Goal: Task Accomplishment & Management: Complete application form

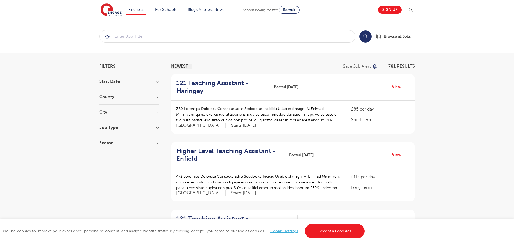
drag, startPoint x: 518, startPoint y: 30, endPoint x: 518, endPoint y: -7, distance: 37.5
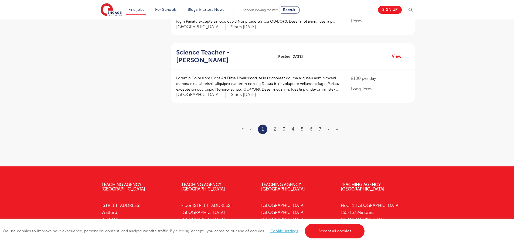
scroll to position [663, 0]
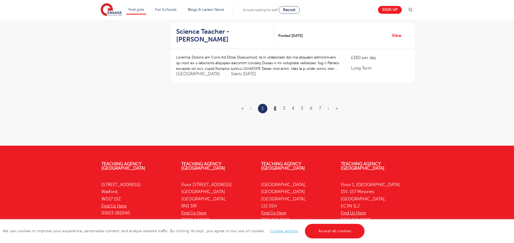
click at [276, 108] on link "2" at bounding box center [275, 108] width 2 height 5
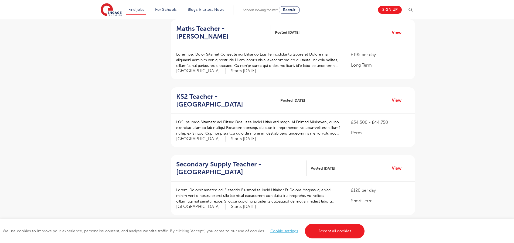
scroll to position [557, 0]
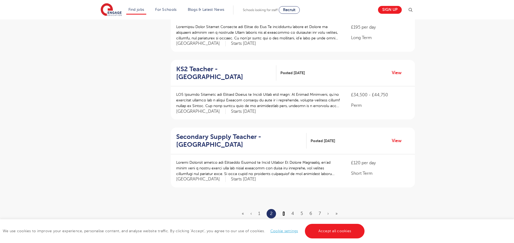
click at [284, 211] on link "3" at bounding box center [284, 213] width 2 height 5
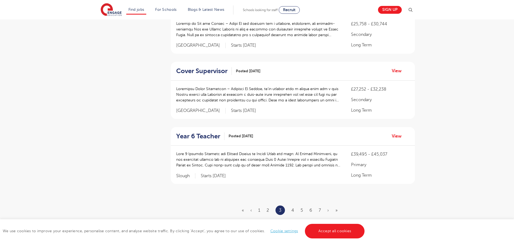
scroll to position [644, 0]
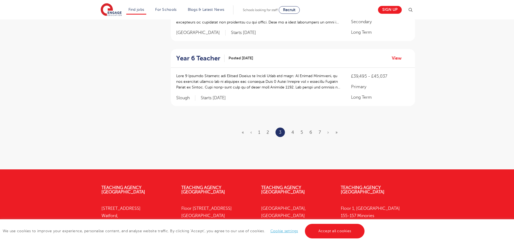
click at [295, 128] on ul "« ‹ 1 2 3 4 5 6 7 › »" at bounding box center [293, 132] width 102 height 9
click at [294, 130] on link "4" at bounding box center [292, 132] width 3 height 5
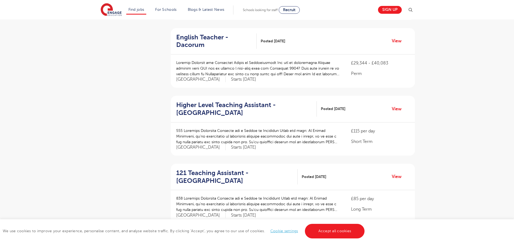
scroll to position [686, 0]
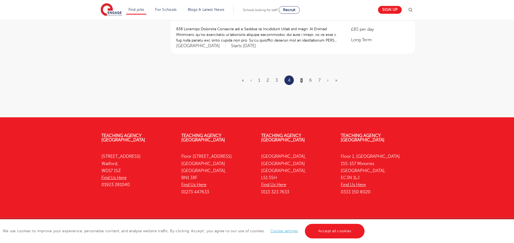
click at [302, 78] on link "5" at bounding box center [301, 80] width 2 height 5
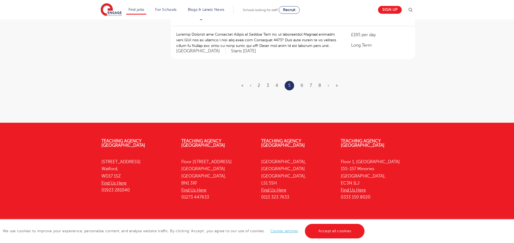
scroll to position [0, 0]
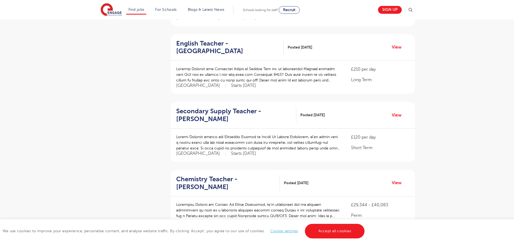
scroll to position [698, 0]
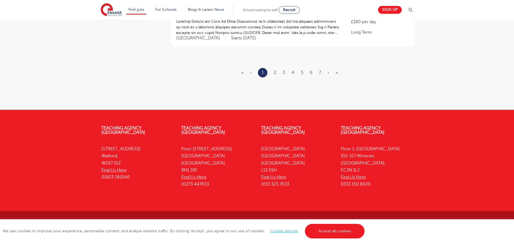
click at [274, 72] on ul "« ‹ 1 2 3 4 5 6 7 › »" at bounding box center [293, 72] width 103 height 9
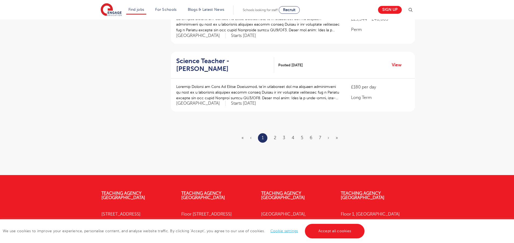
scroll to position [632, 0]
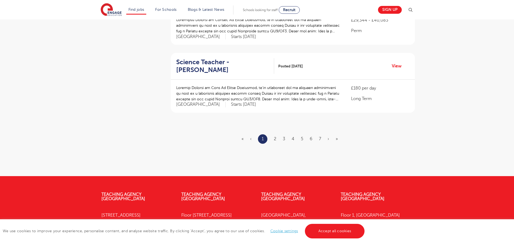
click at [274, 136] on li "2" at bounding box center [275, 138] width 2 height 7
click at [281, 135] on ul "« ‹ 1 2 3 4 5 6 7 › »" at bounding box center [293, 138] width 103 height 9
click at [274, 137] on link "2" at bounding box center [275, 139] width 2 height 5
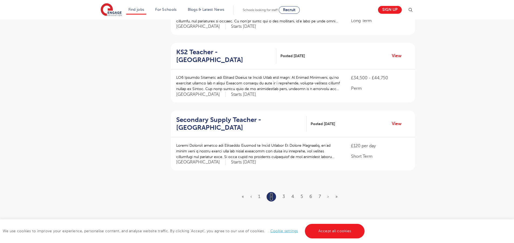
scroll to position [544, 0]
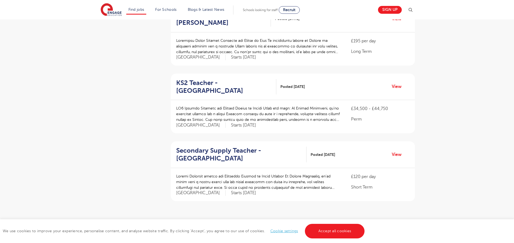
click at [287, 223] on ul "« ‹ 1 2 3 4 5 6 7 › »" at bounding box center [293, 227] width 102 height 9
click at [284, 225] on link "3" at bounding box center [284, 227] width 2 height 5
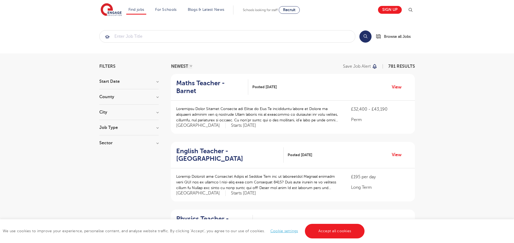
click at [324, 224] on link "Accept all cookies" at bounding box center [335, 231] width 60 height 15
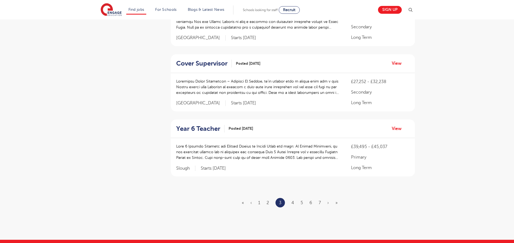
scroll to position [574, 0]
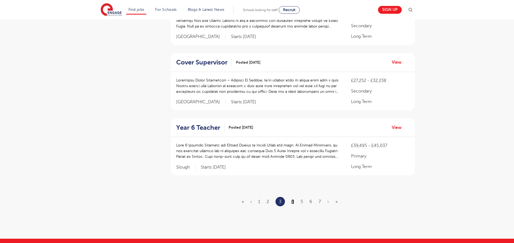
click at [293, 199] on link "4" at bounding box center [292, 201] width 3 height 5
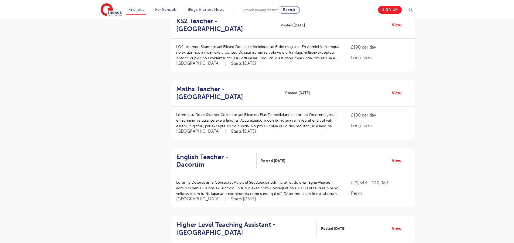
scroll to position [577, 0]
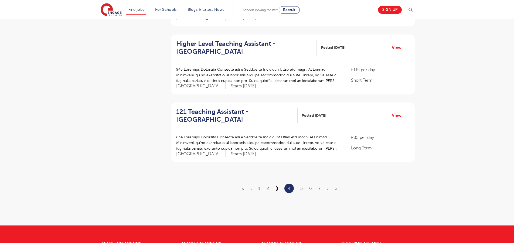
click at [277, 186] on link "3" at bounding box center [277, 188] width 2 height 5
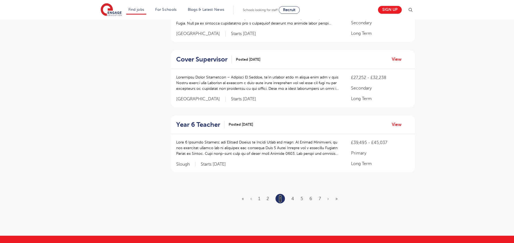
scroll to position [0, 0]
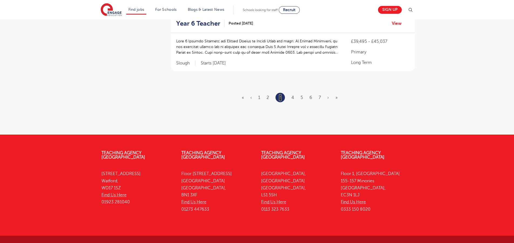
scroll to position [696, 0]
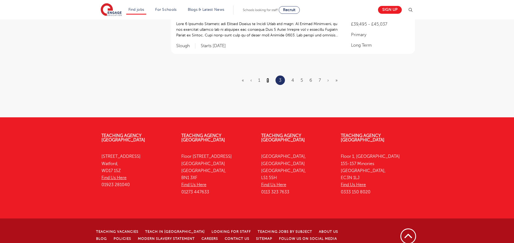
click at [268, 78] on link "2" at bounding box center [268, 80] width 2 height 5
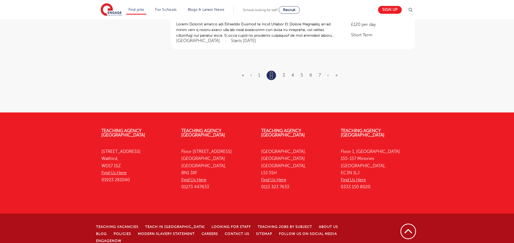
scroll to position [0, 0]
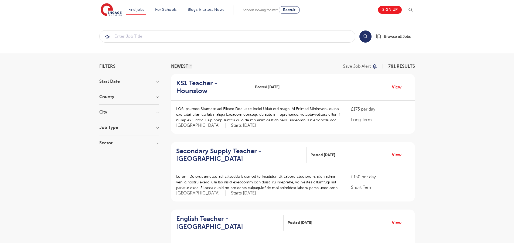
scroll to position [545, 0]
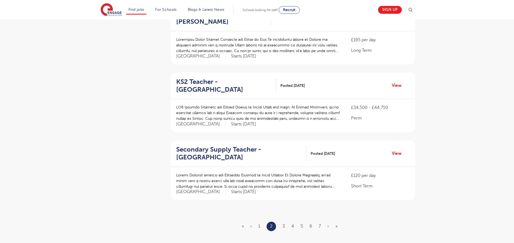
click at [281, 222] on ul "« ‹ 1 2 3 4 5 6 7 › »" at bounding box center [293, 226] width 102 height 9
click at [283, 224] on link "3" at bounding box center [284, 226] width 2 height 5
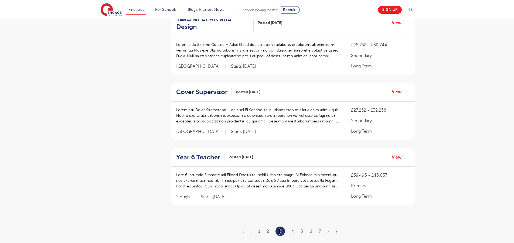
scroll to position [0, 0]
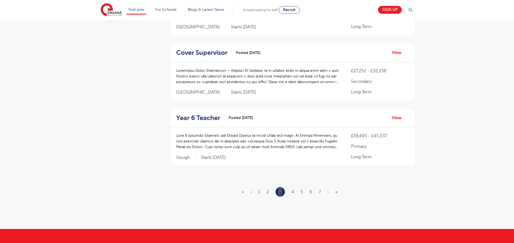
scroll to position [640, 0]
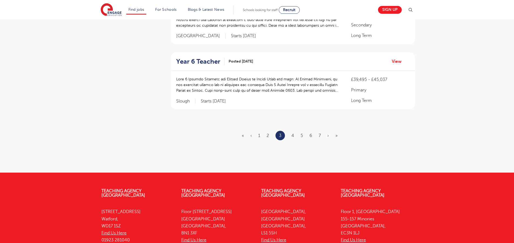
click at [321, 131] on ul "« ‹ 1 2 3 4 5 6 7 › »" at bounding box center [293, 135] width 102 height 9
click at [319, 133] on link "7" at bounding box center [320, 135] width 2 height 5
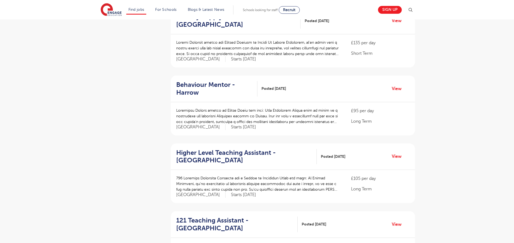
scroll to position [626, 0]
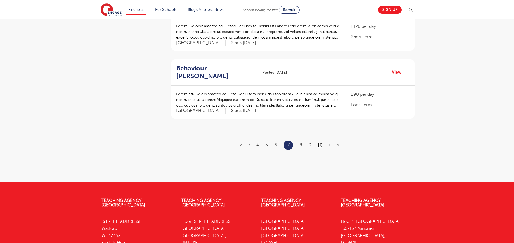
click at [321, 143] on link "10" at bounding box center [320, 145] width 5 height 5
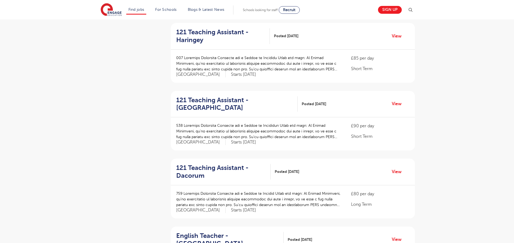
scroll to position [392, 0]
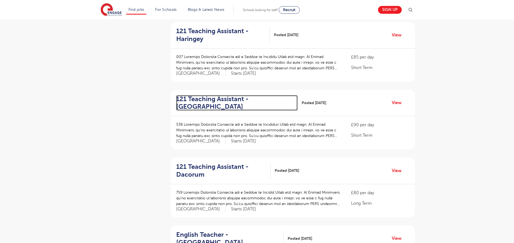
click at [212, 100] on h2 "121 Teaching Assistant - Hertsmere" at bounding box center [234, 103] width 117 height 16
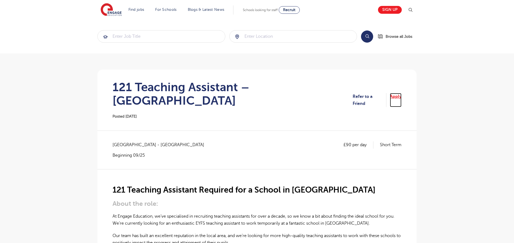
click at [398, 93] on link "Apply" at bounding box center [396, 100] width 12 height 14
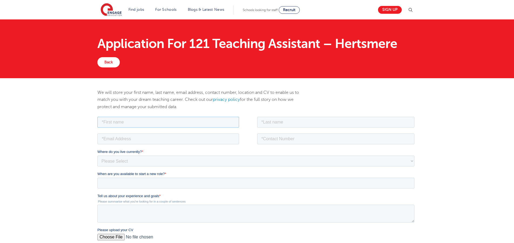
click at [113, 124] on input "text" at bounding box center [168, 122] width 142 height 11
type input "aaron"
click at [277, 123] on input "text" at bounding box center [336, 122] width 158 height 11
type input "fergusdon"
click at [160, 141] on input "email" at bounding box center [168, 138] width 142 height 11
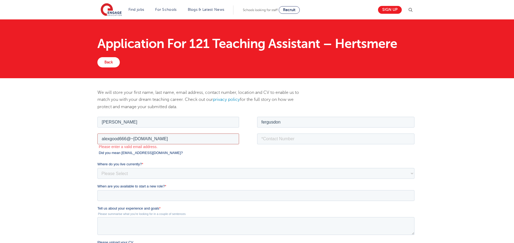
click at [134, 139] on input "alexgood666@~yahoo.com" at bounding box center [168, 138] width 142 height 11
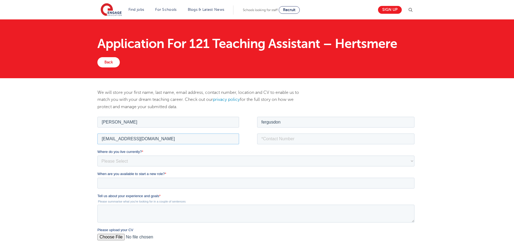
type input "alexgood666@yahoo.com"
click at [290, 134] on input "tel" at bounding box center [336, 138] width 158 height 11
type input "07487547690"
click at [131, 158] on select "Please Select UK Canada Ireland Australia New Zealand Europe USA South Africa J…" at bounding box center [255, 160] width 317 height 11
select select "UK"
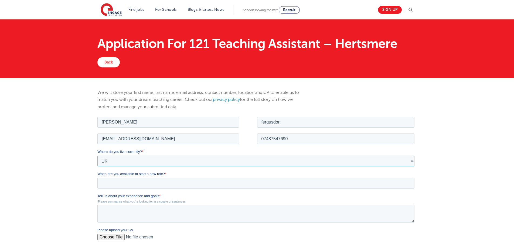
click at [97, 155] on select "Please Select UK Canada Ireland Australia New Zealand Europe USA South Africa J…" at bounding box center [255, 160] width 317 height 11
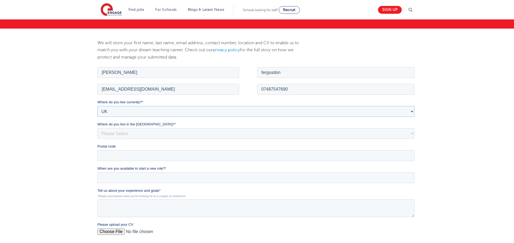
scroll to position [82, 0]
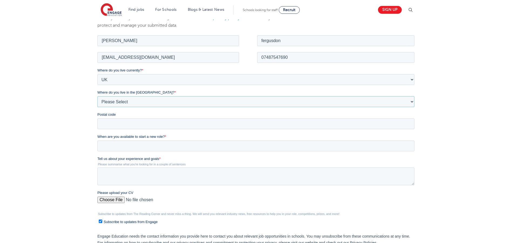
click at [122, 103] on select "Please Select Overseas Barnsley Bedfordshire Berkshire Bournemouth Bracknell Fo…" at bounding box center [255, 101] width 317 height 11
select select "City of London"
click at [97, 96] on select "Please Select Overseas Barnsley Bedfordshire Berkshire Bournemouth Bracknell Fo…" at bounding box center [255, 101] width 317 height 11
click at [111, 124] on input "Postal code" at bounding box center [255, 123] width 317 height 11
type input "e16 1le"
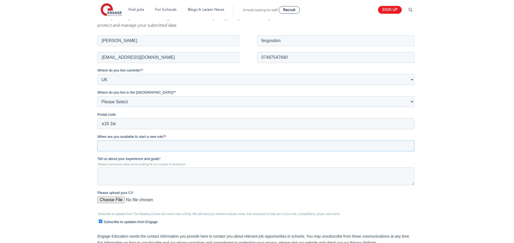
click at [136, 146] on input "When are you available to start a new role? *" at bounding box center [255, 145] width 317 height 11
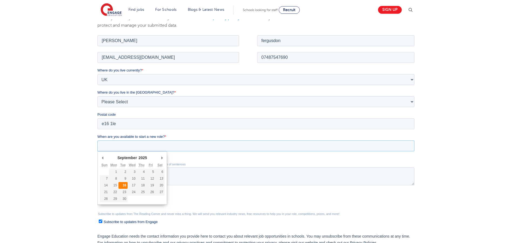
type div "2025-09-16"
type input "2025/09/16"
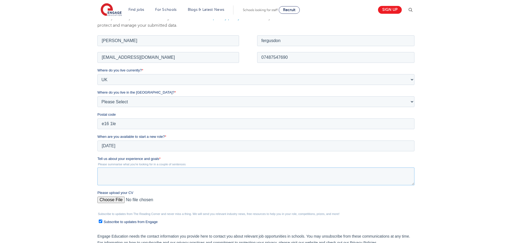
click at [129, 180] on textarea "Tell us about your experience and goals *" at bounding box center [255, 176] width 317 height 18
drag, startPoint x: 135, startPoint y: 181, endPoint x: 113, endPoint y: 174, distance: 22.5
click at [126, 176] on textarea "11" at bounding box center [255, 176] width 317 height 18
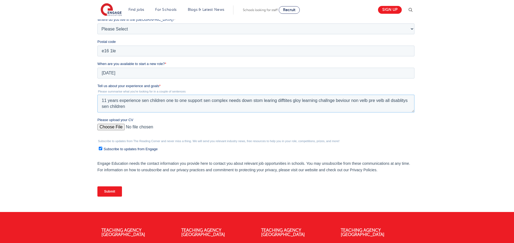
scroll to position [155, 0]
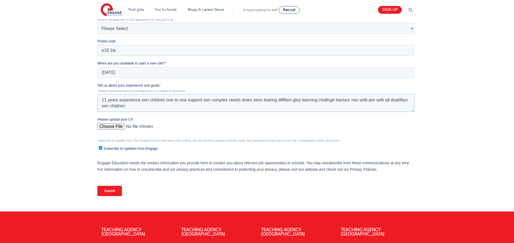
type textarea "11 years experience sen children one to one support sen complex needs down stom…"
click at [116, 192] on input "Submit" at bounding box center [109, 191] width 25 height 10
